Goal: Transaction & Acquisition: Purchase product/service

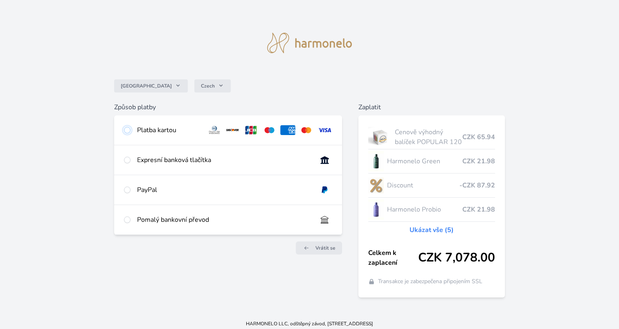
click at [127, 128] on input "radio" at bounding box center [127, 130] width 7 height 7
radio input "true"
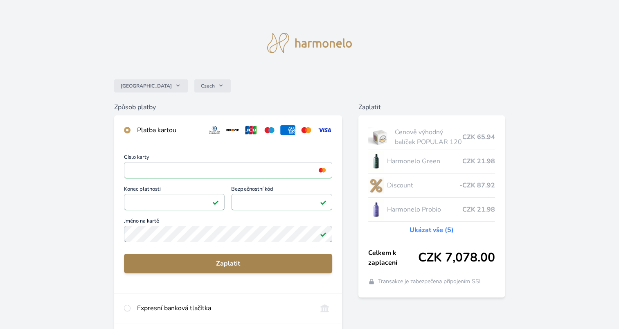
click at [224, 262] on span "Zaplatit" at bounding box center [227, 263] width 195 height 10
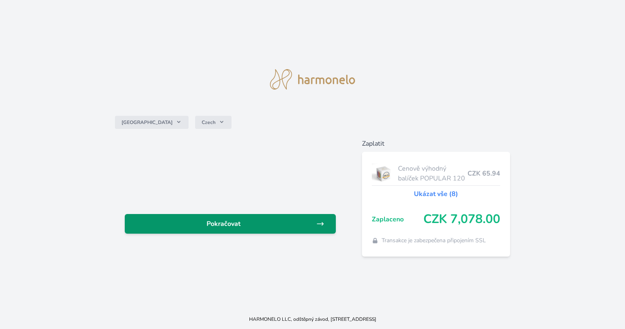
click at [251, 222] on span "Pokračovat" at bounding box center [223, 224] width 184 height 10
